Goal: Task Accomplishment & Management: Manage account settings

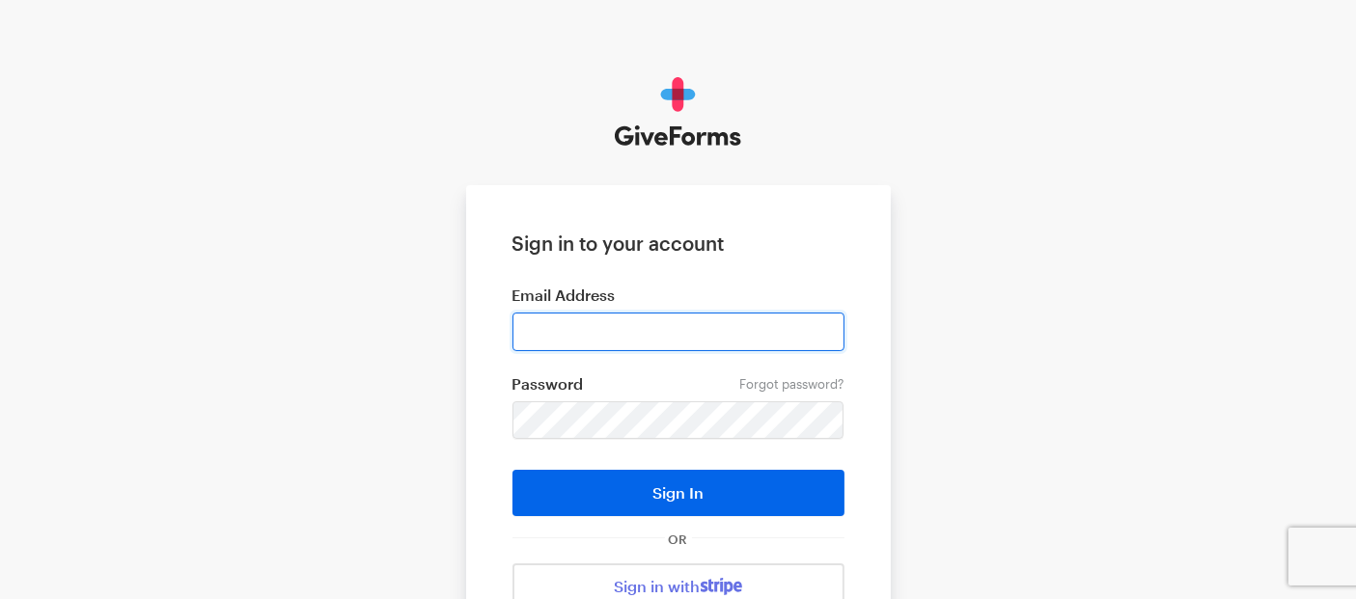
click at [689, 335] on input "email" at bounding box center [678, 332] width 332 height 39
type input "digital+bff@rkdgroup.com"
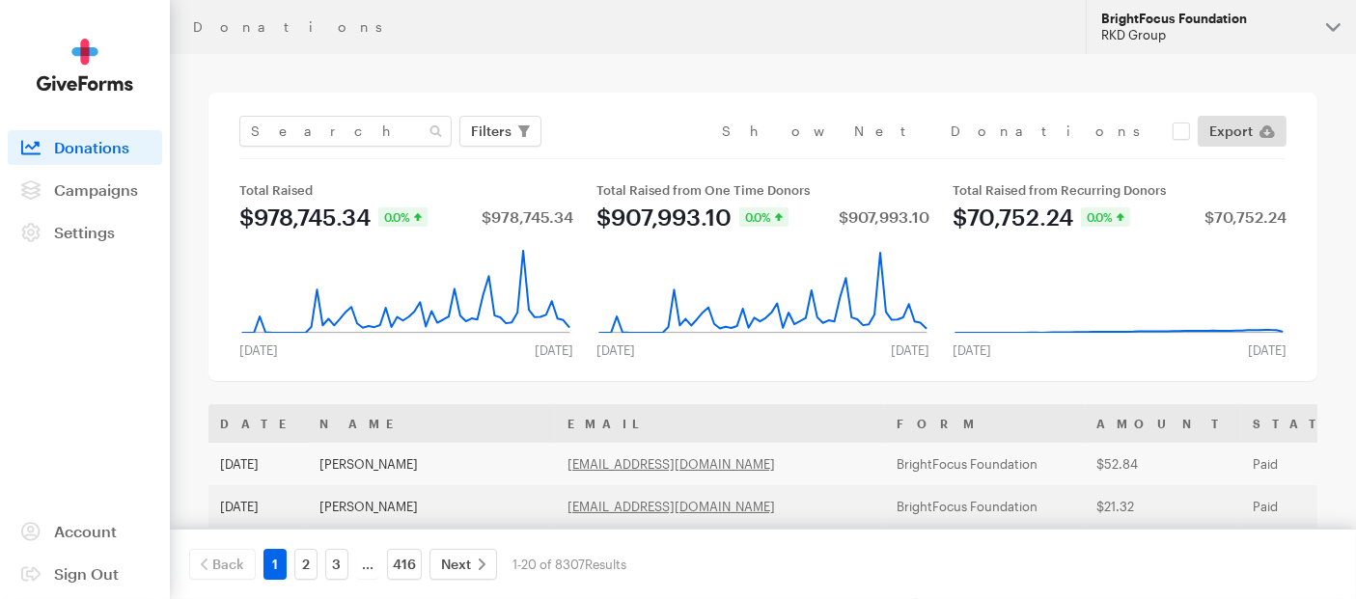
click at [1333, 23] on button "BrightFocus Foundation RKD Group" at bounding box center [1220, 27] width 270 height 54
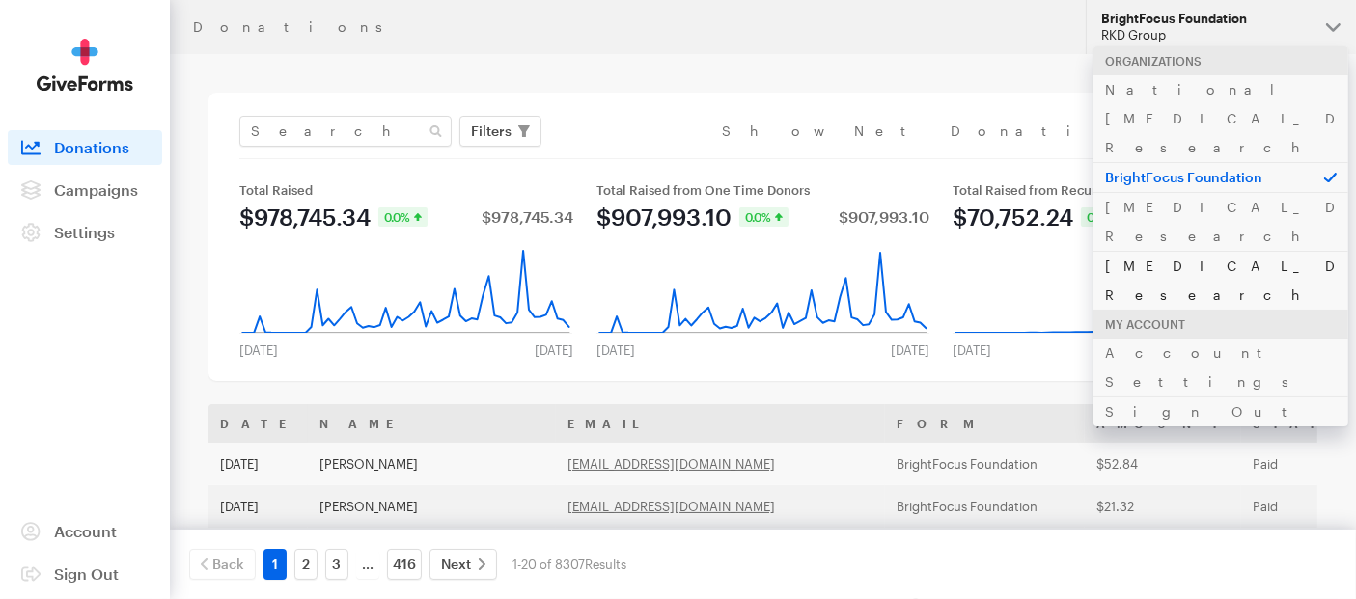
click at [1192, 251] on link "[MEDICAL_DATA] Research" at bounding box center [1220, 280] width 255 height 59
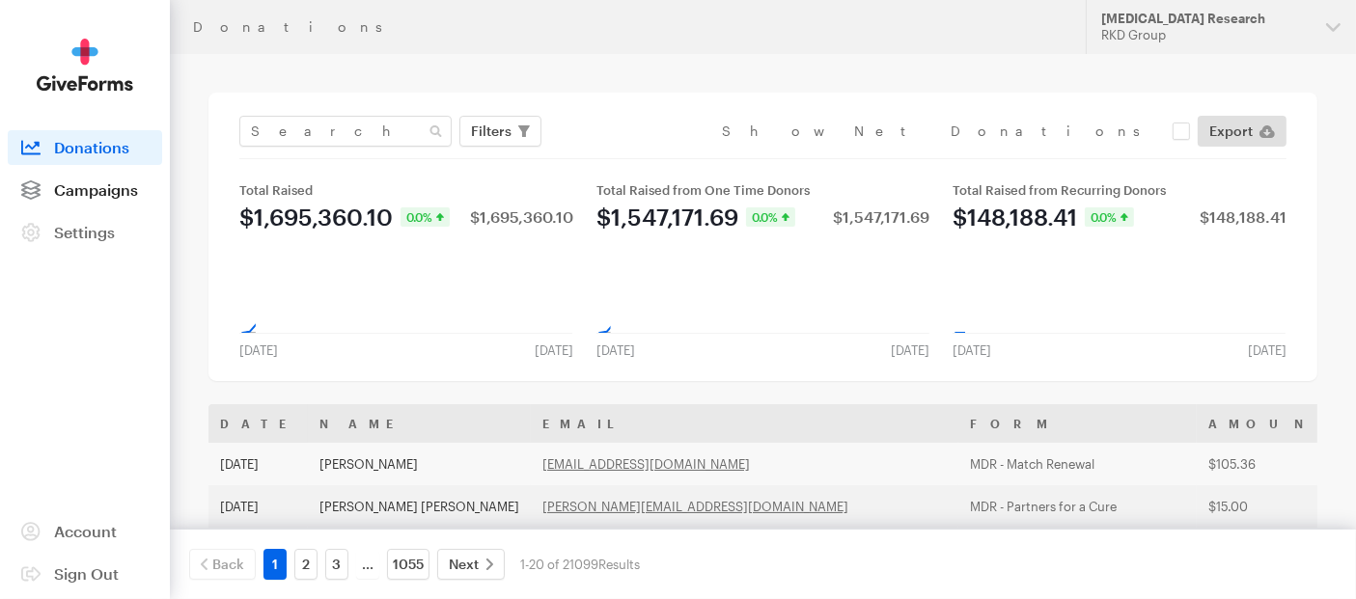
click at [91, 191] on span "Campaigns" at bounding box center [96, 189] width 84 height 18
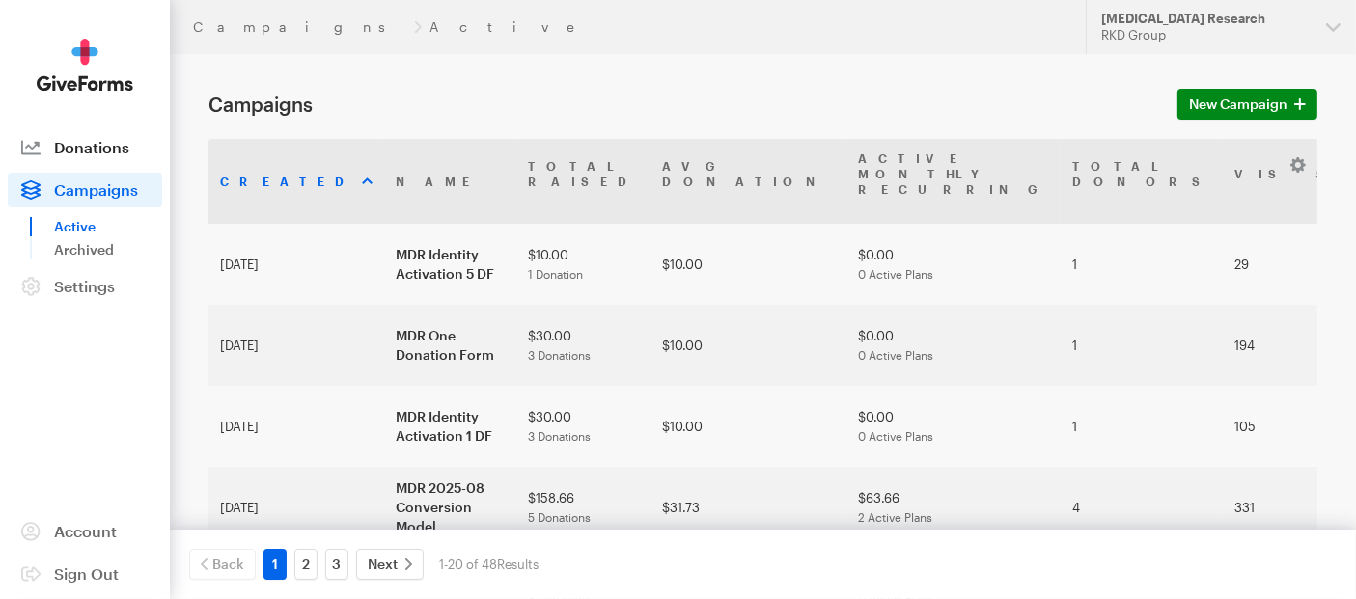
click at [91, 145] on span "Donations" at bounding box center [91, 147] width 75 height 18
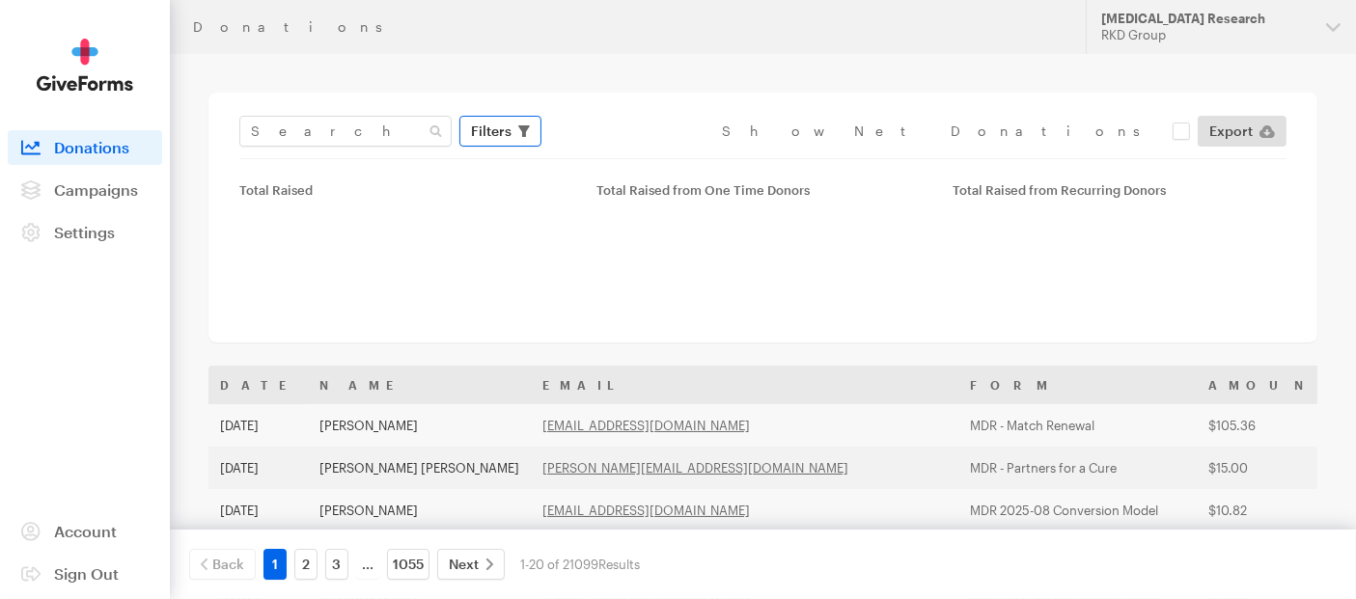
click at [482, 130] on span "Filters" at bounding box center [491, 131] width 41 height 23
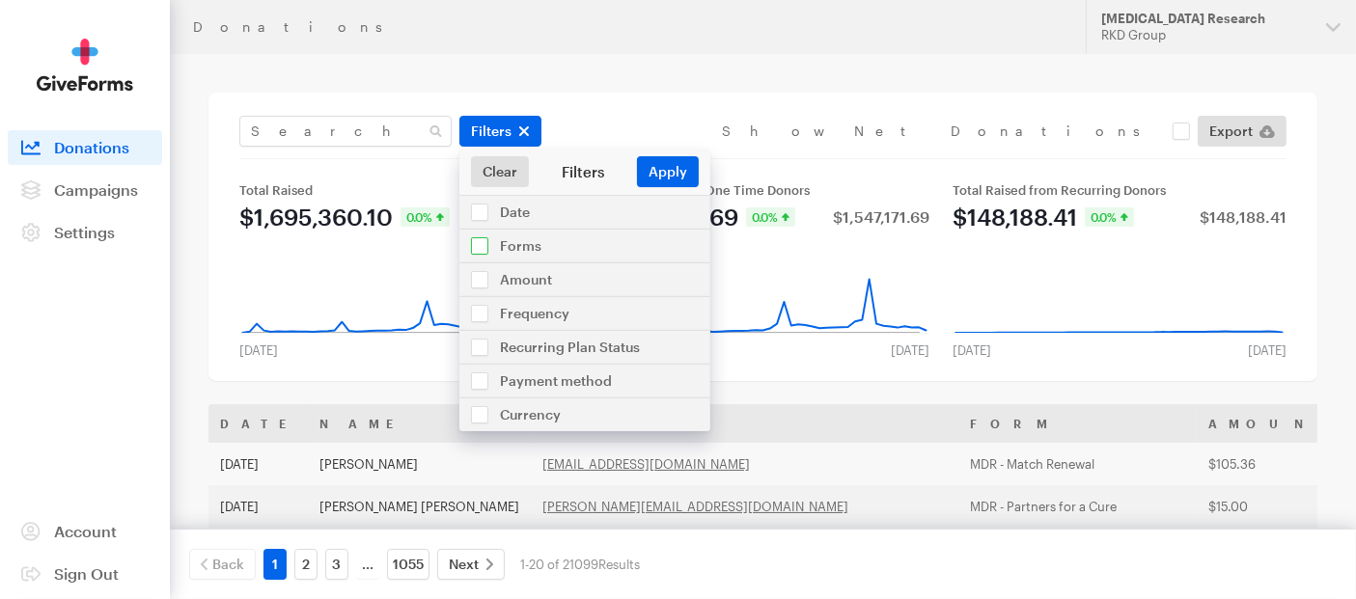
click at [492, 247] on input "checkbox" at bounding box center [584, 246] width 251 height 33
checkbox input "true"
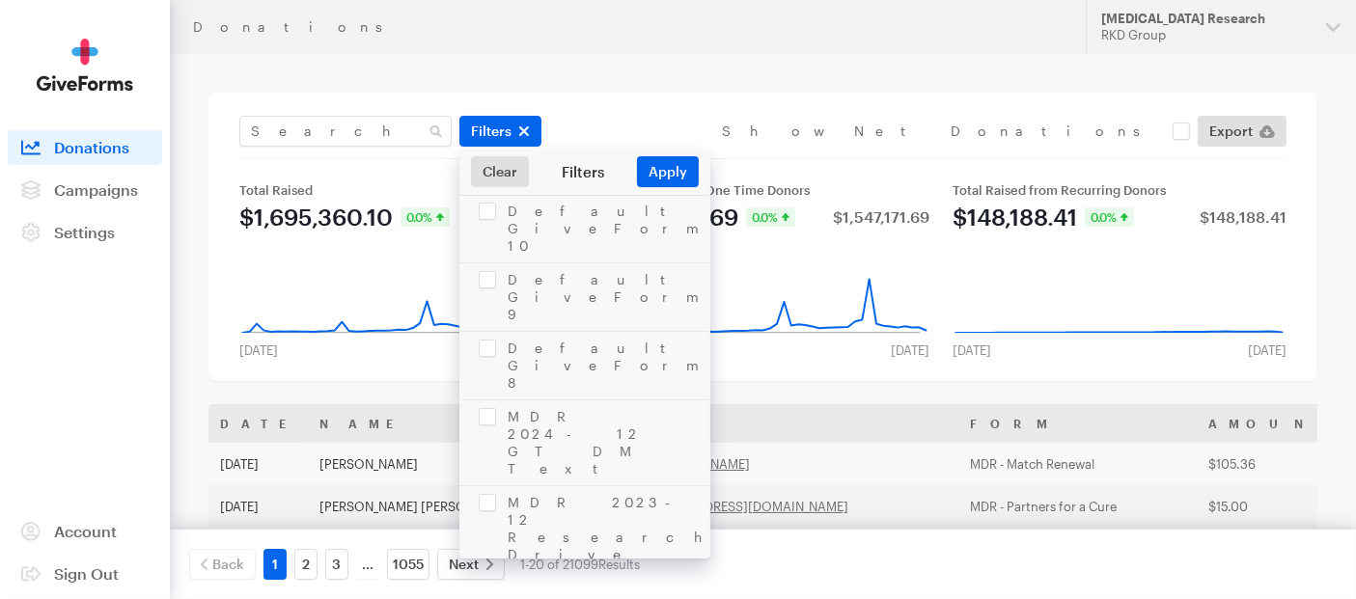
scroll to position [1618, 0]
checkbox input "true"
click at [650, 180] on button "Apply" at bounding box center [668, 171] width 62 height 31
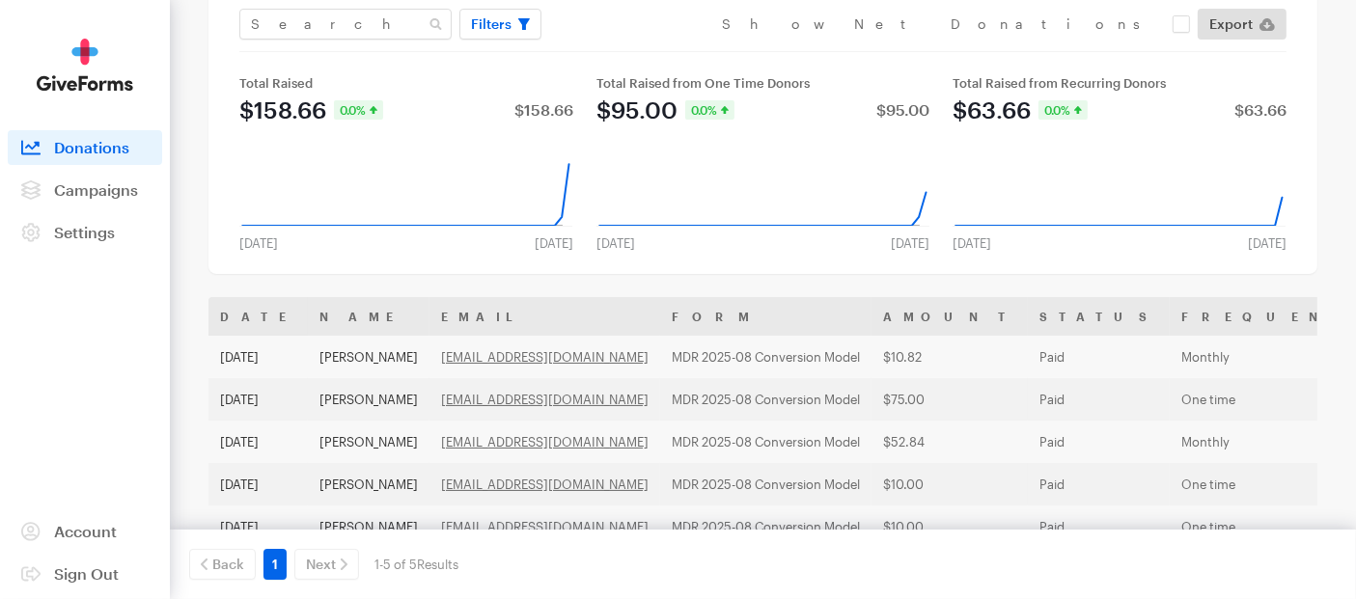
scroll to position [214, 0]
